Goal: Manage account settings

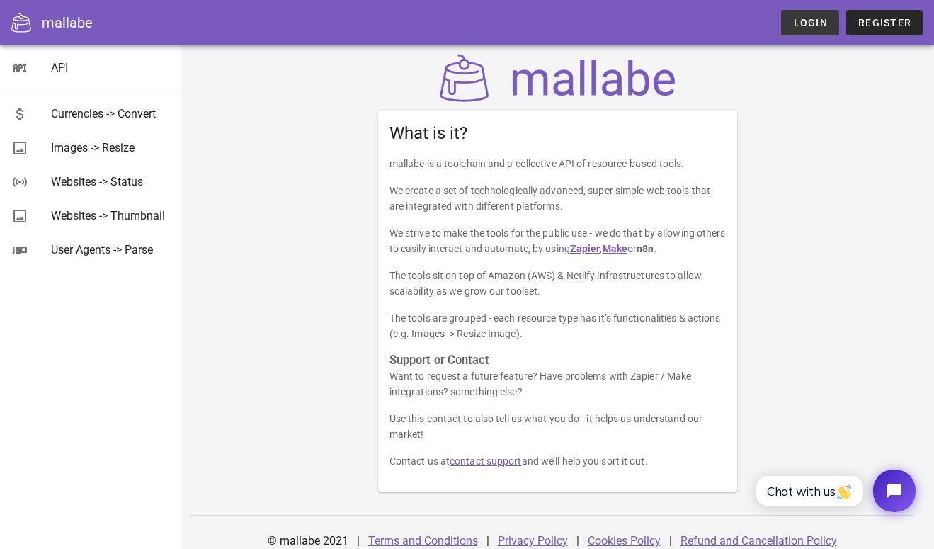
click at [788, 30] on link "Login" at bounding box center [810, 22] width 58 height 25
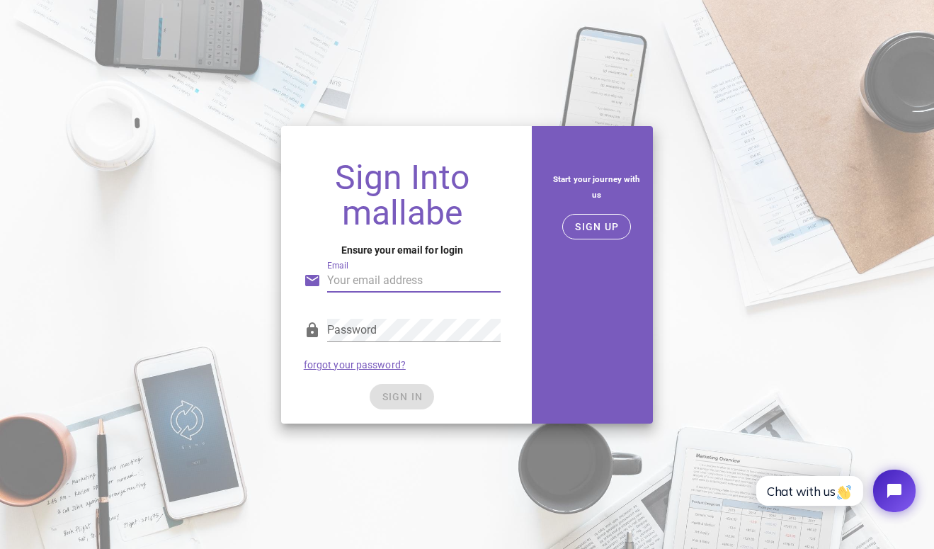
type input "ryan@batikboutique.com"
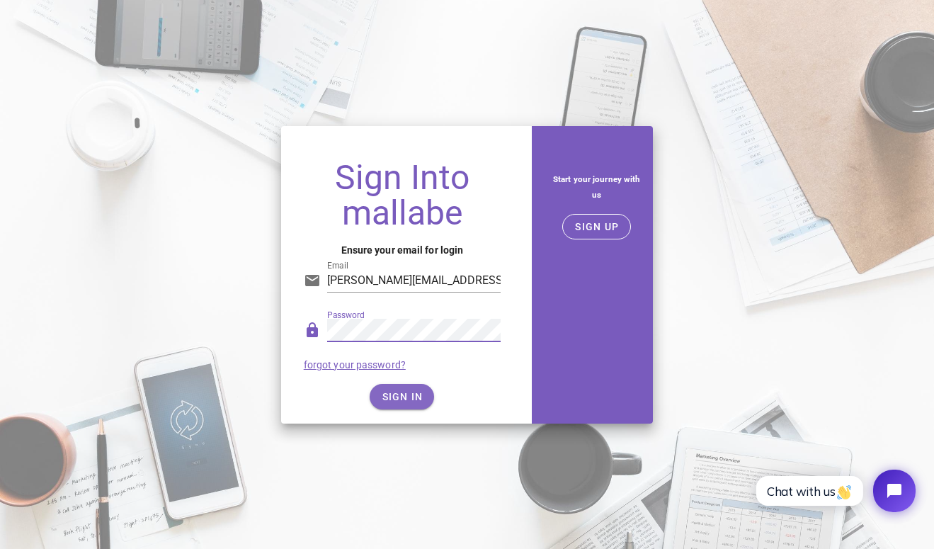
click at [419, 394] on span "SIGN IN" at bounding box center [402, 396] width 42 height 11
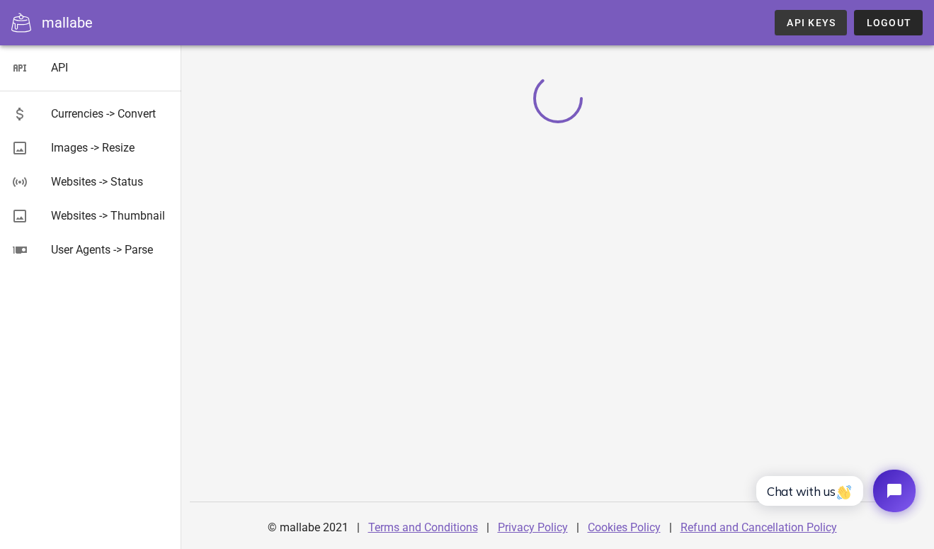
click at [787, 23] on span "API Keys" at bounding box center [811, 22] width 50 height 11
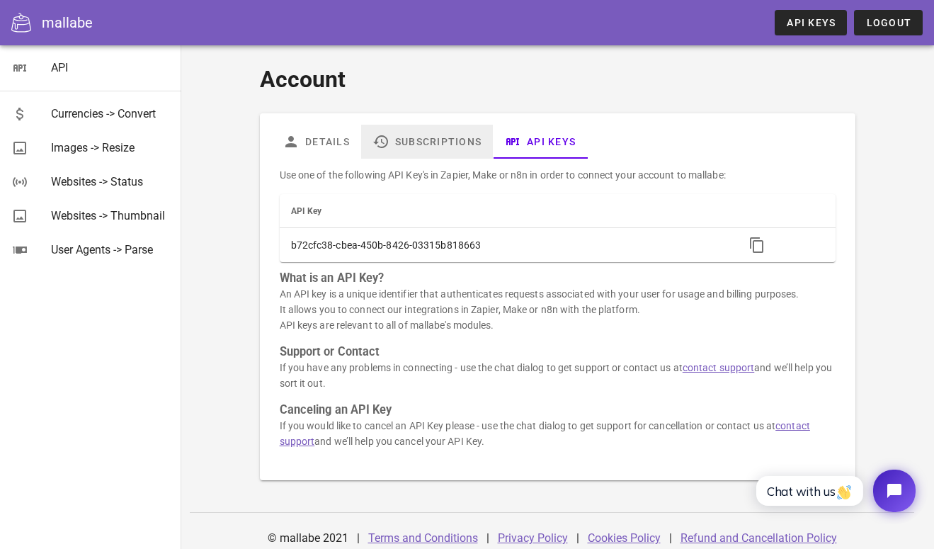
click at [439, 139] on link "Subscriptions" at bounding box center [426, 142] width 132 height 34
